Goal: Task Accomplishment & Management: Use online tool/utility

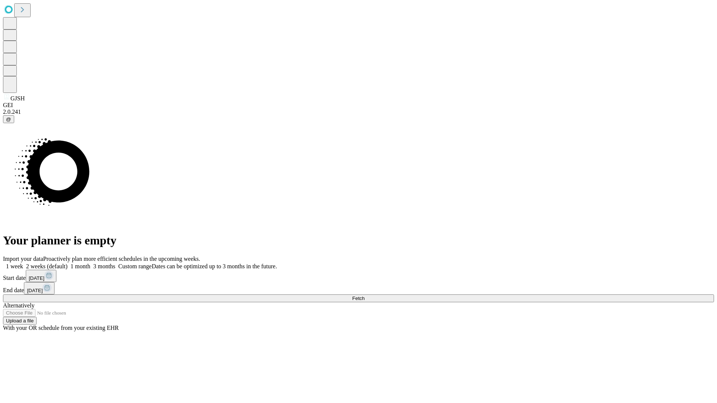
click at [364, 296] on span "Fetch" at bounding box center [358, 299] width 12 height 6
